Goal: Information Seeking & Learning: Learn about a topic

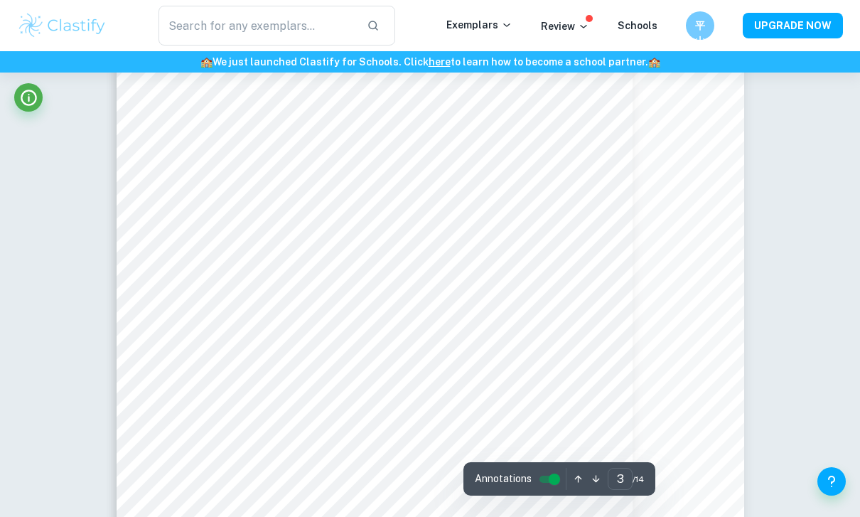
scroll to position [2033, 0]
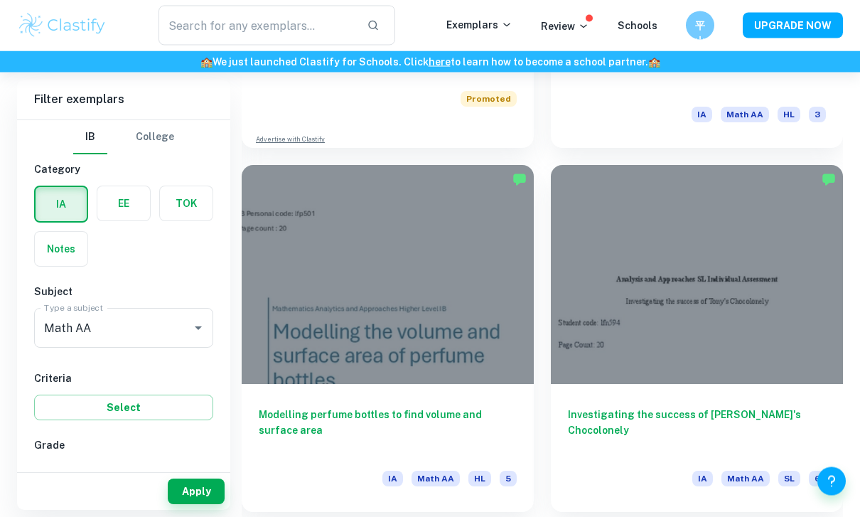
scroll to position [1042, 0]
click at [58, 474] on input "7" at bounding box center [56, 474] width 28 height 28
checkbox input "true"
click at [212, 504] on button "Apply" at bounding box center [196, 491] width 57 height 26
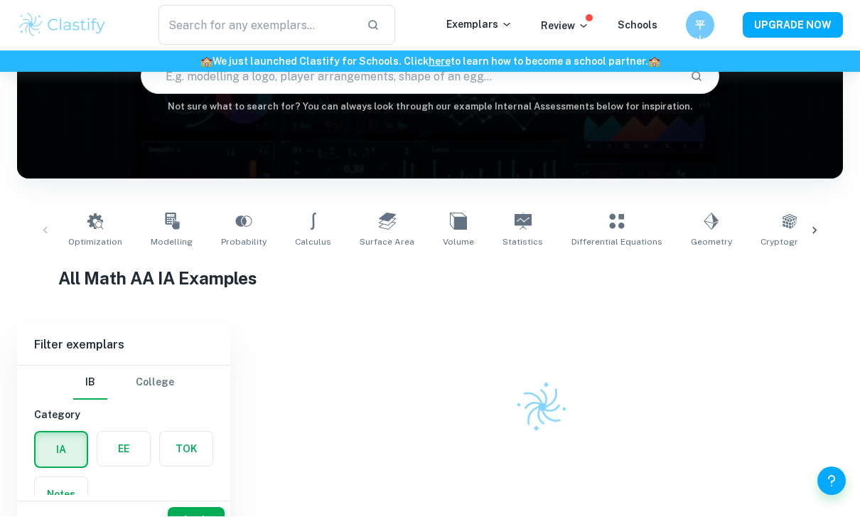
scroll to position [130, 0]
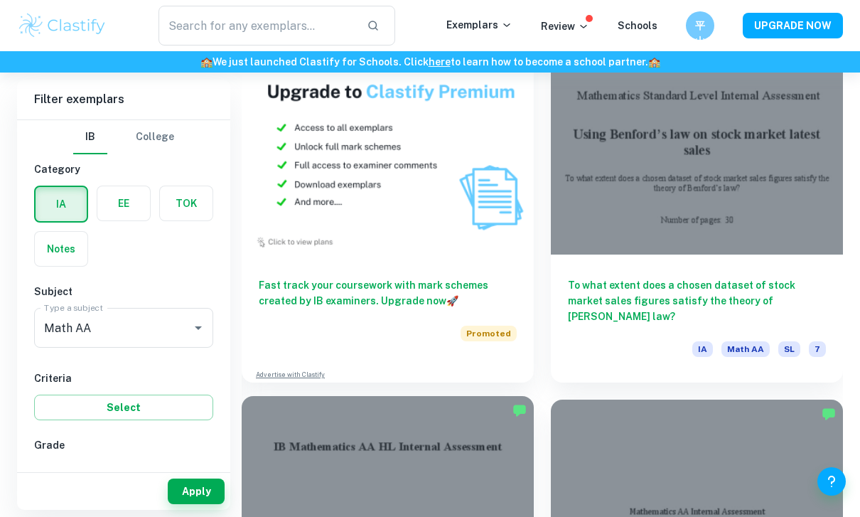
scroll to position [4446, 0]
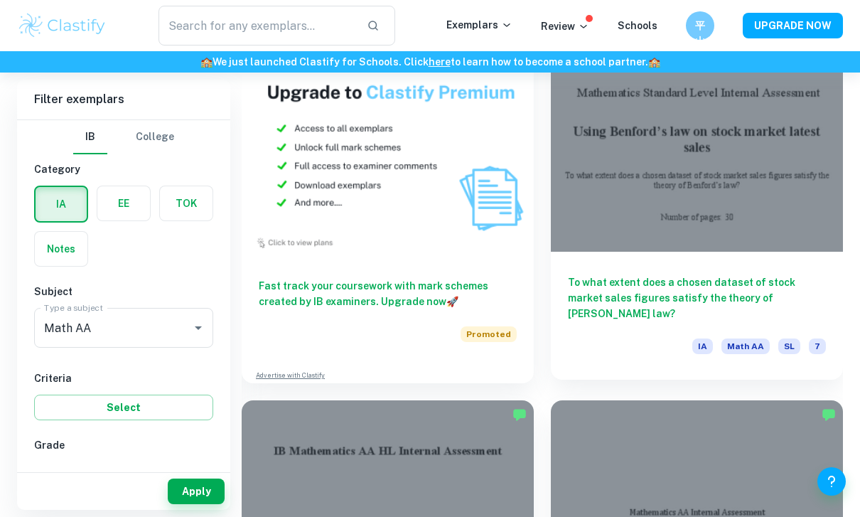
click at [665, 278] on h6 "To what extent does a chosen dataset of stock market sales figures satisfy the …" at bounding box center [697, 297] width 258 height 47
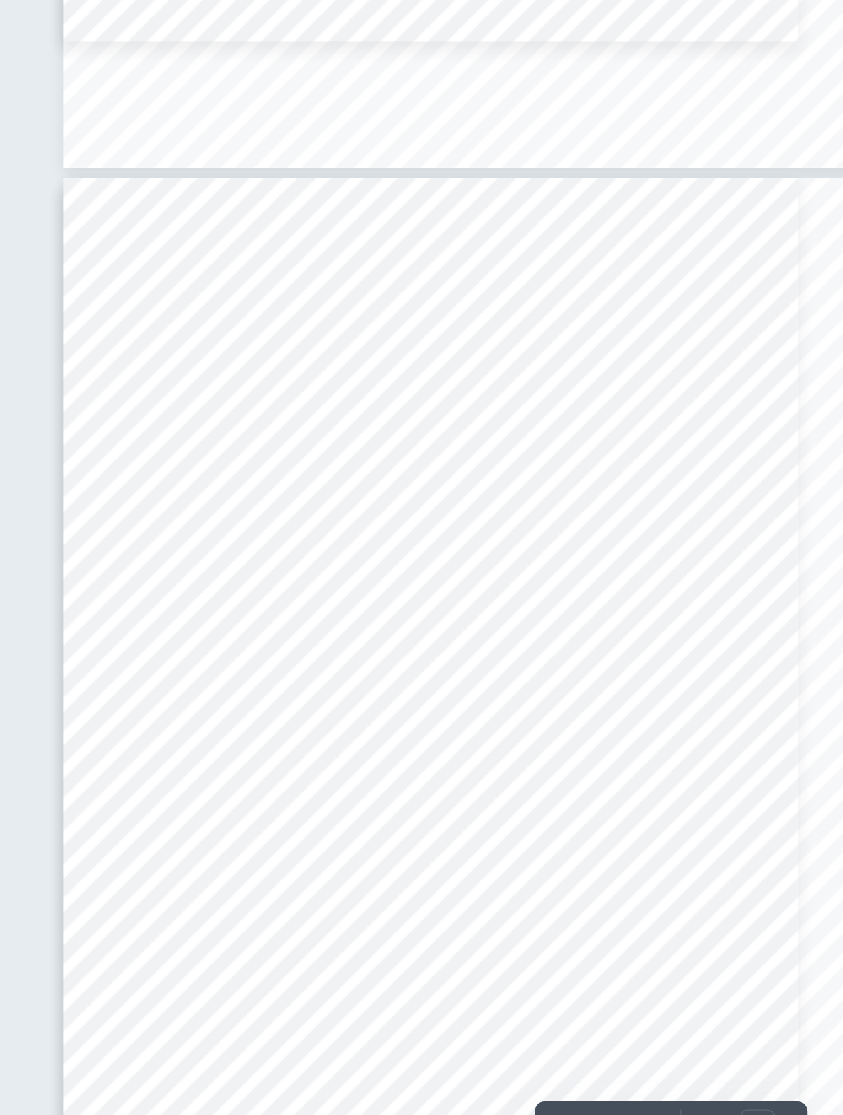
scroll to position [4044, 0]
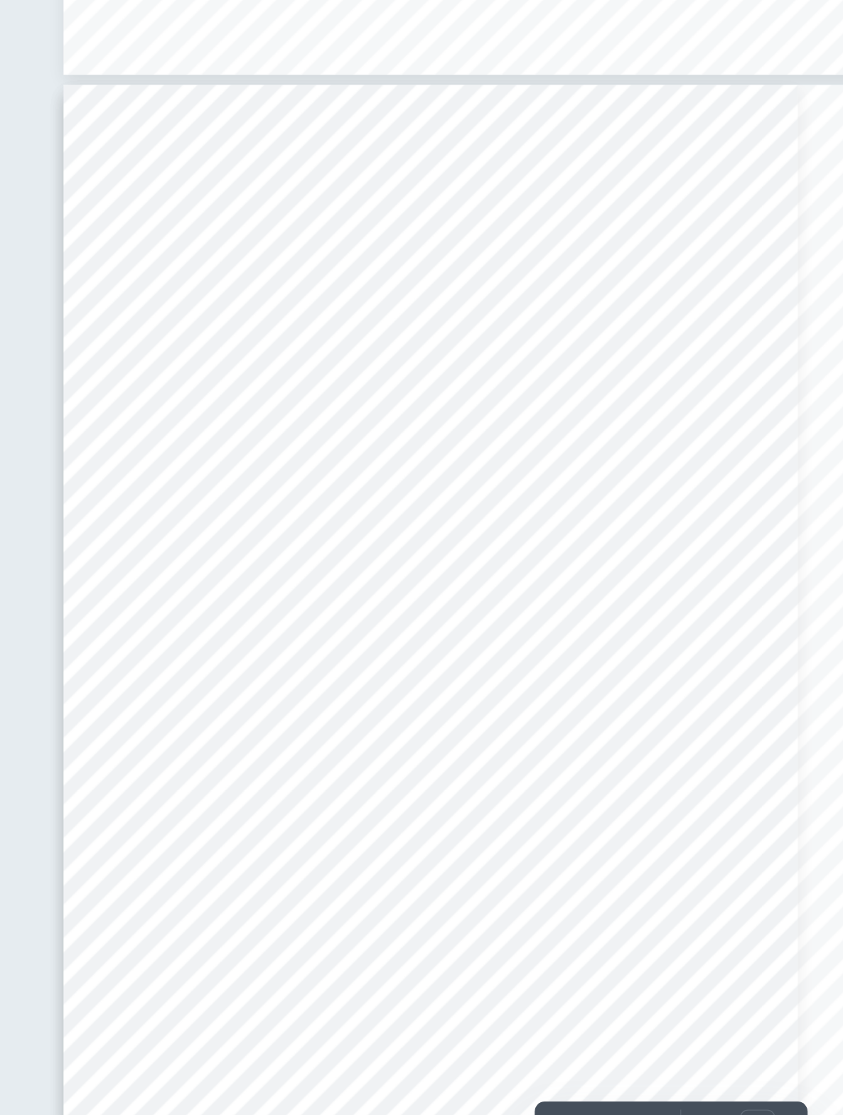
type input "7"
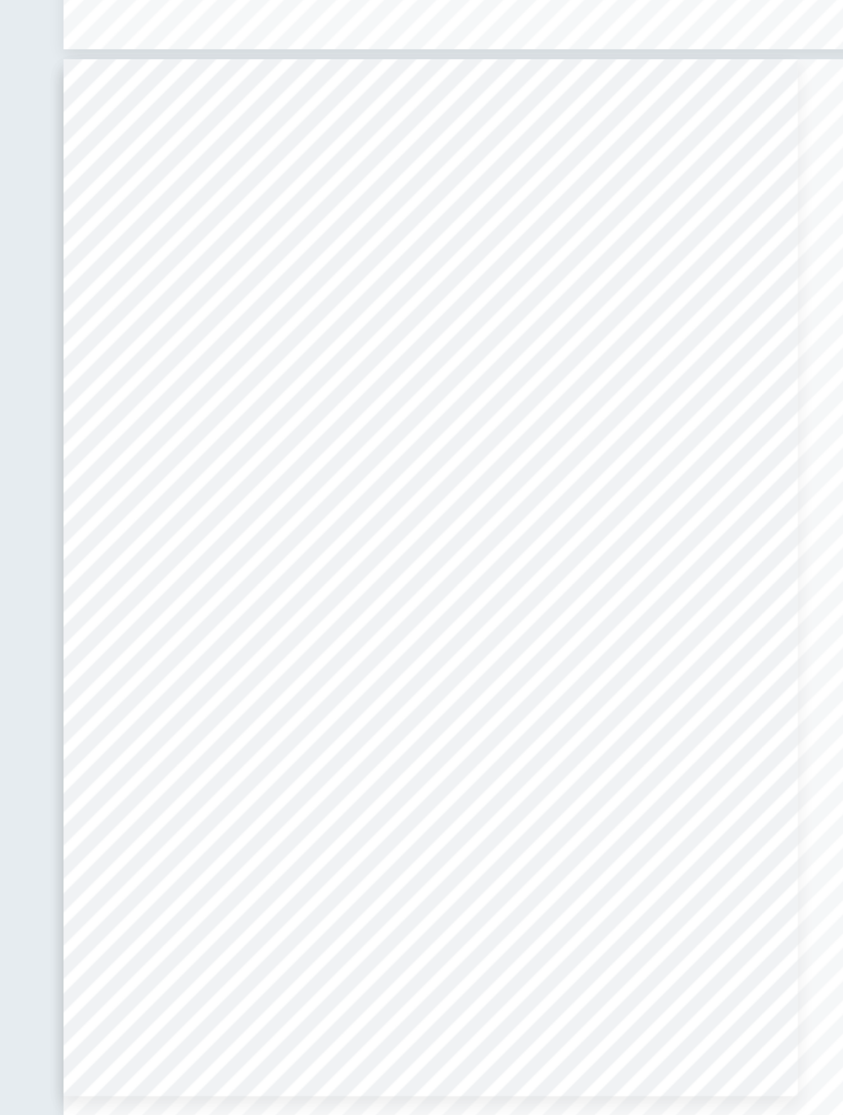
scroll to position [4888, 0]
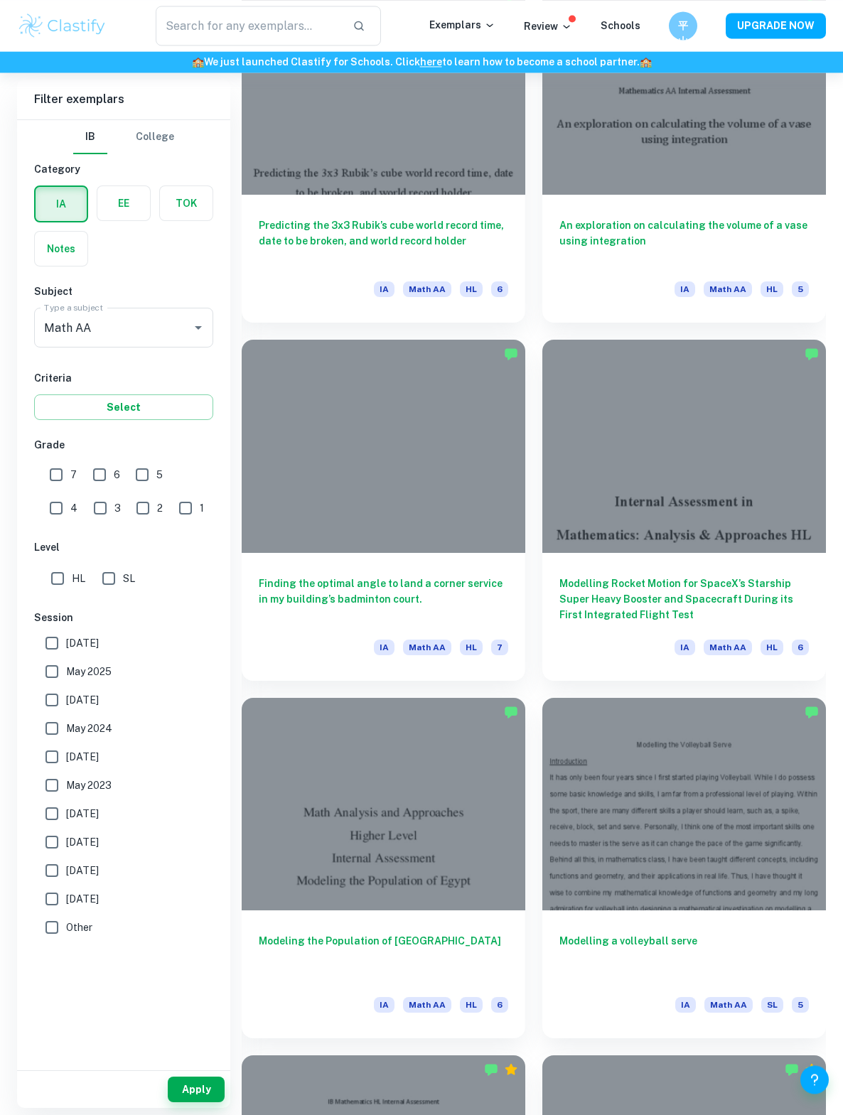
scroll to position [5076, 0]
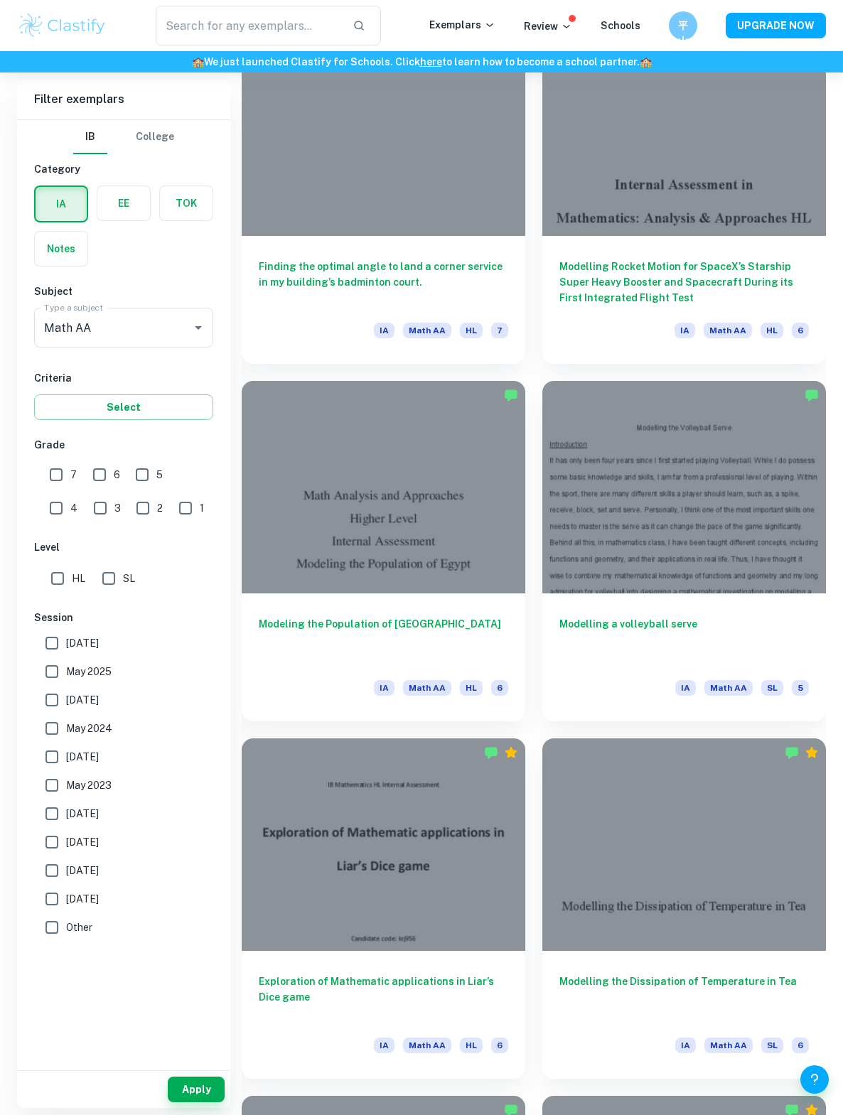
click at [324, 293] on h6 "Finding the optimal angle to land a corner service in my building’s badminton c…" at bounding box center [383, 282] width 249 height 47
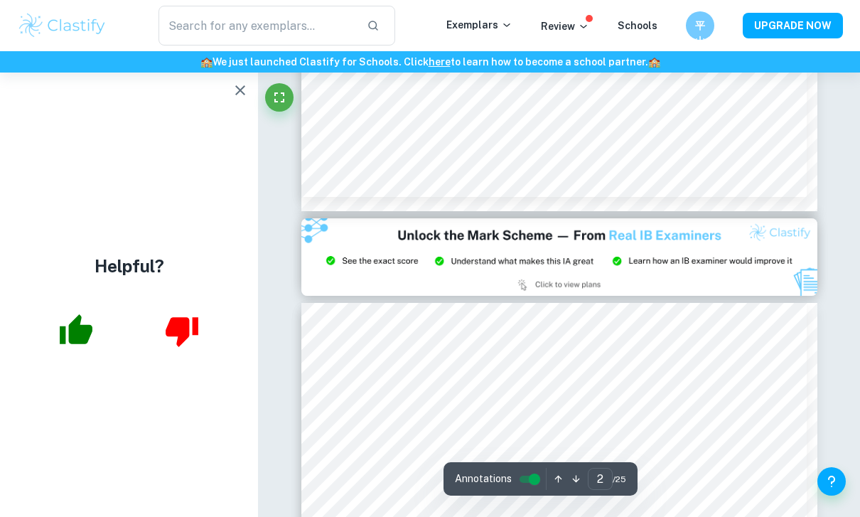
scroll to position [1422, 0]
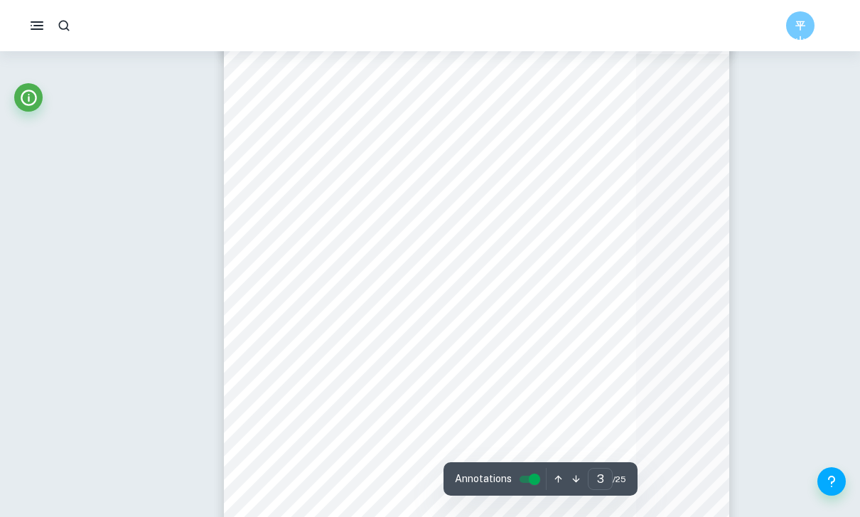
type input "2"
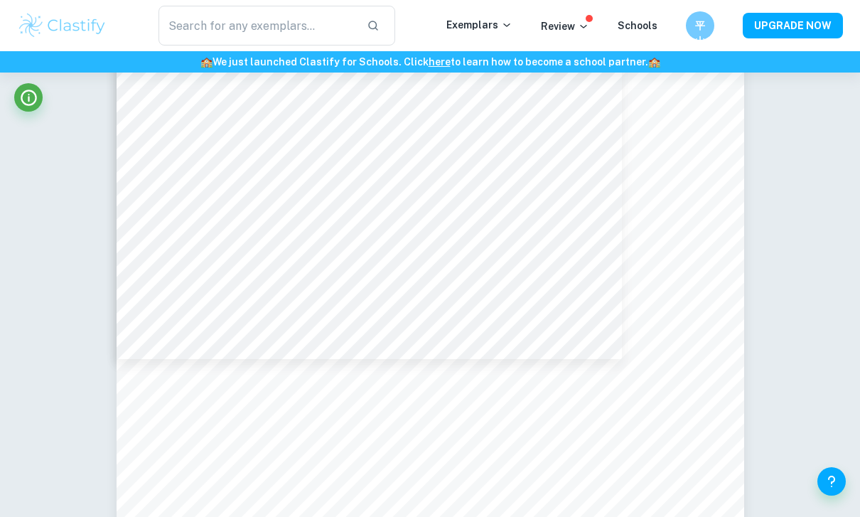
scroll to position [1419, 0]
